Goal: Navigation & Orientation: Find specific page/section

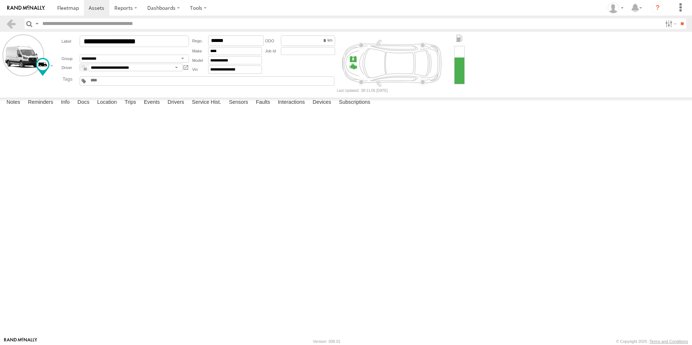
select select "*****"
drag, startPoint x: 0, startPoint y: 0, endPoint x: 79, endPoint y: 9, distance: 79.1
click at [61, 11] on span at bounding box center [68, 7] width 22 height 7
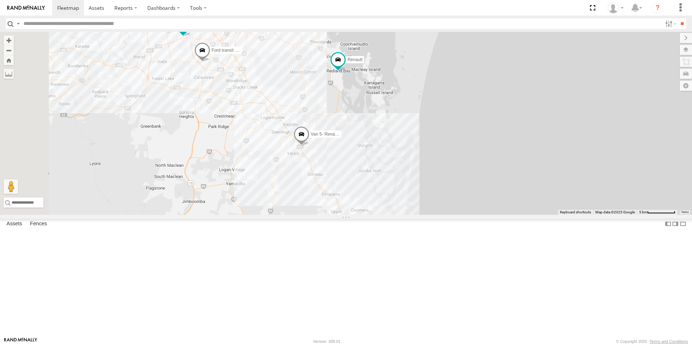
drag, startPoint x: 434, startPoint y: 184, endPoint x: 444, endPoint y: 259, distance: 75.2
click at [441, 215] on div "Hino Truck Ford transit (Little) Ford Transit (New) Renault Iveco Old Ford Van …" at bounding box center [346, 123] width 692 height 183
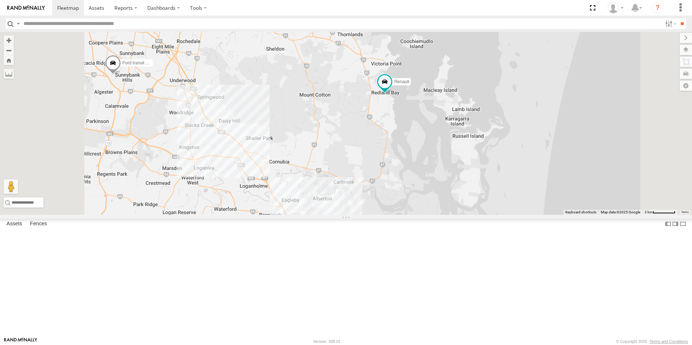
drag, startPoint x: 369, startPoint y: 127, endPoint x: 390, endPoint y: 187, distance: 63.4
click at [393, 188] on div "Hino Truck Ford transit (Little) Ford Transit (New) Renault Iveco Old Ford Van …" at bounding box center [346, 123] width 692 height 183
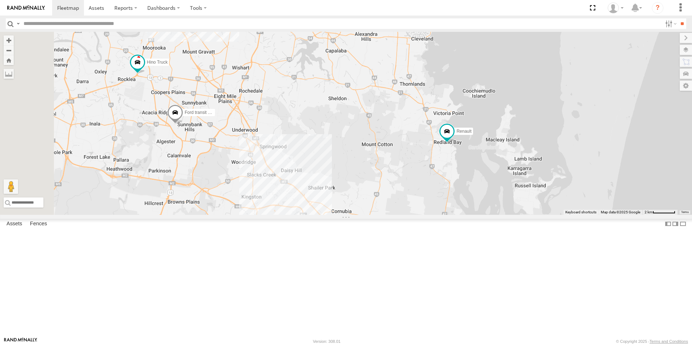
drag, startPoint x: 323, startPoint y: 172, endPoint x: 378, endPoint y: 228, distance: 78.6
click at [387, 215] on div "Hino Truck Ford transit (Little) Ford Transit (New) Renault Iveco Old Ford Van …" at bounding box center [346, 123] width 692 height 183
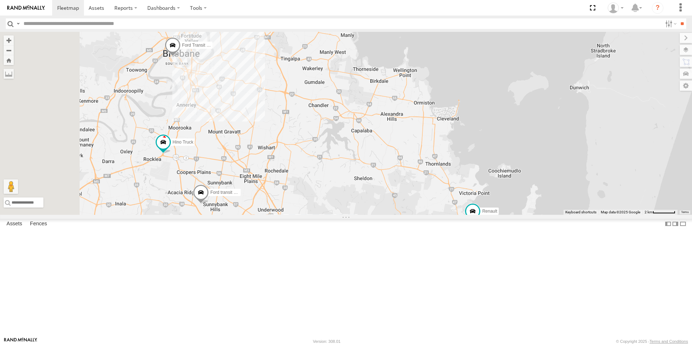
drag, startPoint x: 272, startPoint y: 171, endPoint x: 319, endPoint y: 234, distance: 79.2
click at [331, 215] on div "Hino Truck Ford transit (Little) Ford Transit (New) Renault Iveco Old Ford Van …" at bounding box center [346, 123] width 692 height 183
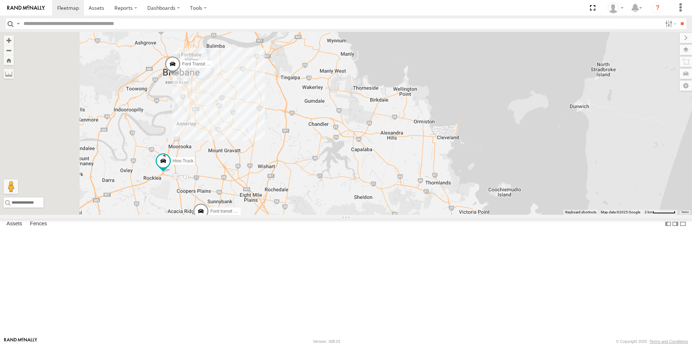
drag, startPoint x: 302, startPoint y: 203, endPoint x: 296, endPoint y: 196, distance: 9.5
click at [302, 215] on div "Hino Truck Ford transit (Little) Ford Transit (New) Renault Iveco Old Ford Van …" at bounding box center [346, 123] width 692 height 183
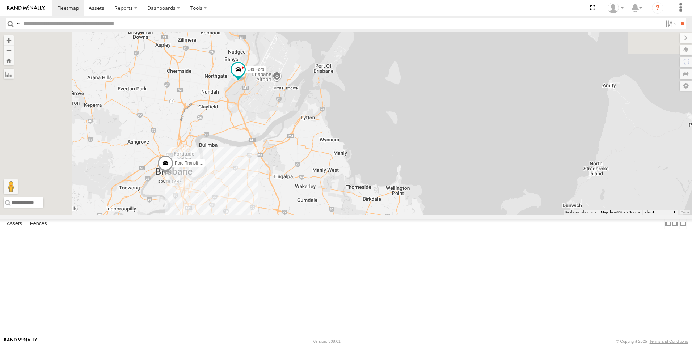
drag, startPoint x: 280, startPoint y: 150, endPoint x: 276, endPoint y: 239, distance: 89.2
click at [275, 215] on div "Hino Truck Ford transit (Little) Ford Transit (New) Renault Iveco Old Ford Van …" at bounding box center [346, 123] width 692 height 183
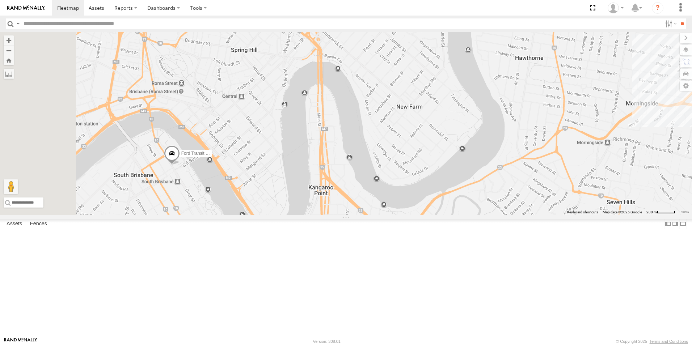
drag, startPoint x: 213, startPoint y: 240, endPoint x: 328, endPoint y: 218, distance: 117.8
click at [328, 215] on div "Hino Truck Ford transit (Little) Ford Transit (New) Renault Iveco Old Ford Van …" at bounding box center [346, 123] width 692 height 183
